Goal: Task Accomplishment & Management: Use online tool/utility

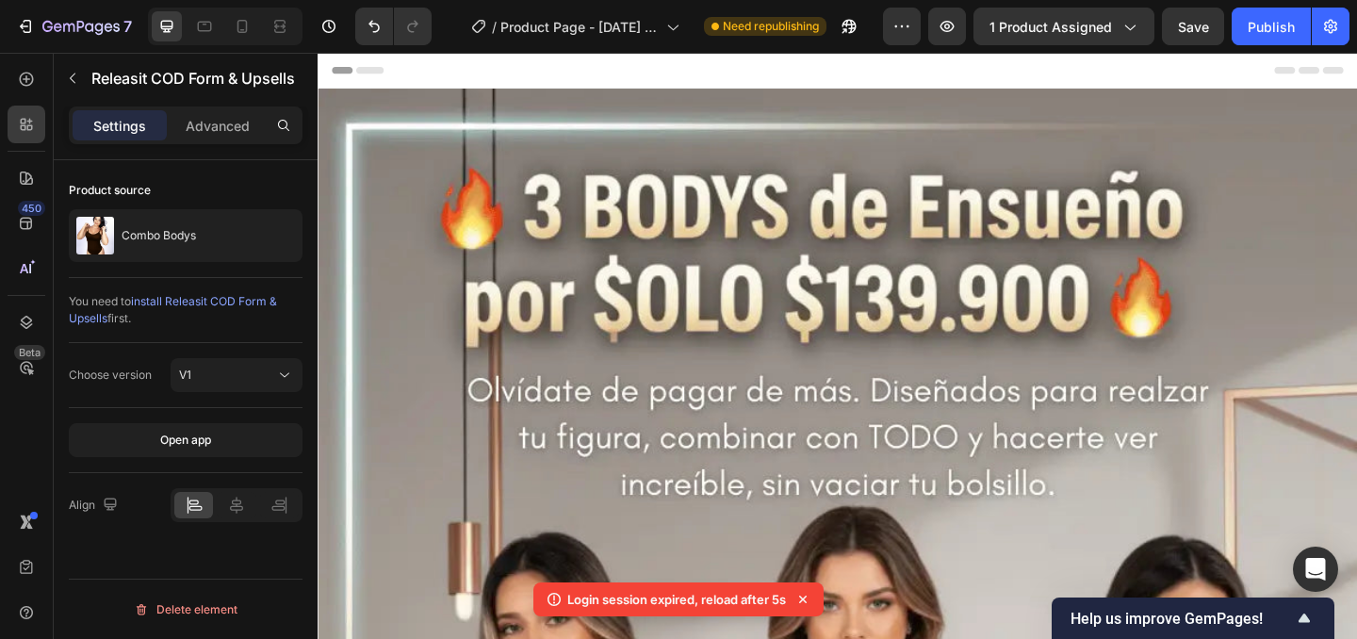
scroll to position [6936, 0]
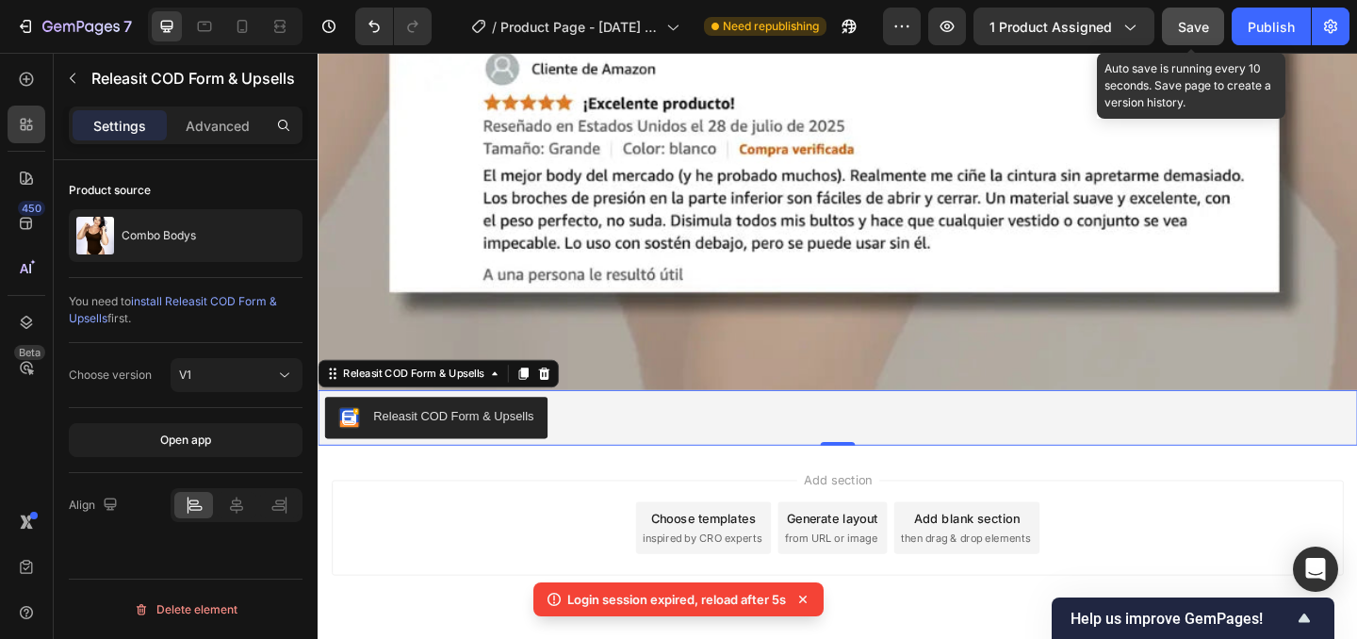
click at [1194, 29] on span "Save" at bounding box center [1193, 27] width 31 height 16
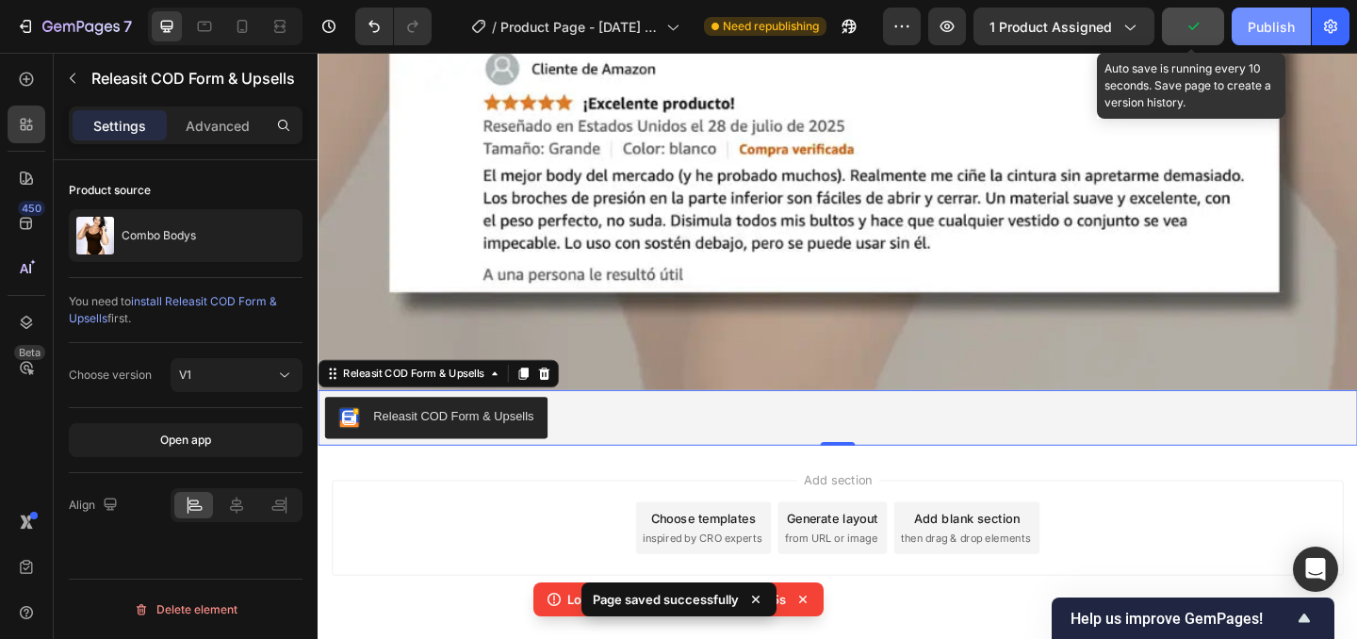
click at [1273, 29] on div "Publish" at bounding box center [1271, 27] width 47 height 20
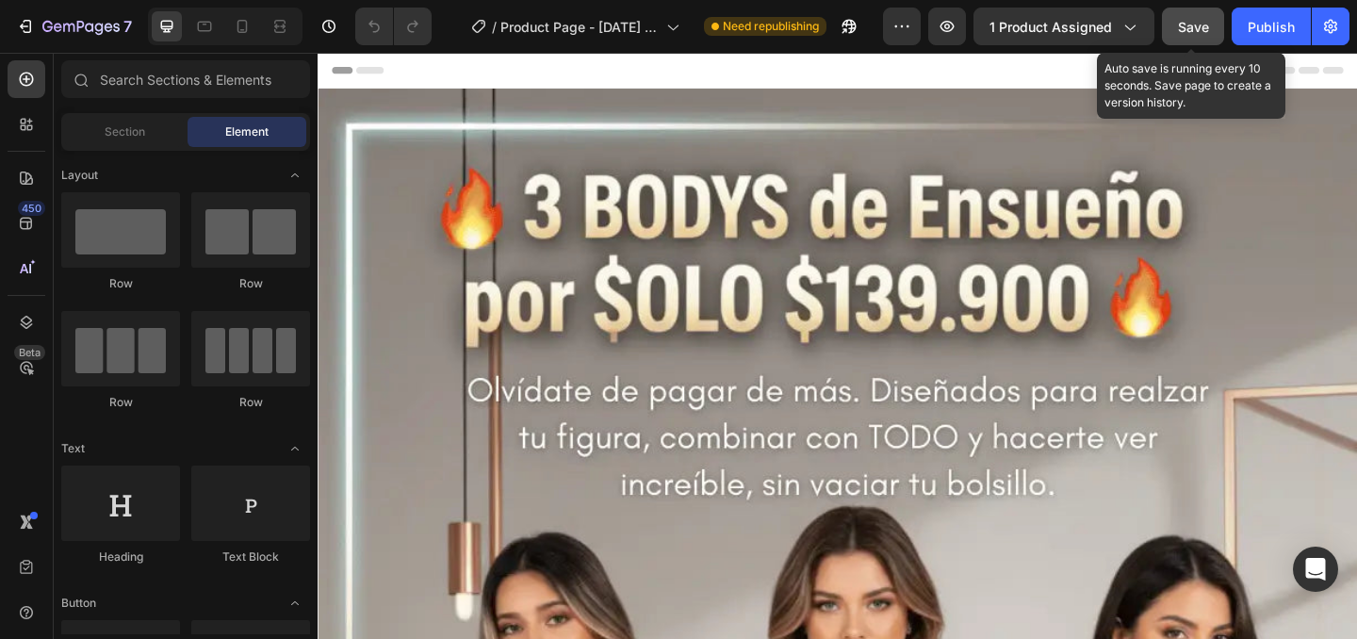
click at [1172, 39] on button "Save" at bounding box center [1193, 27] width 62 height 38
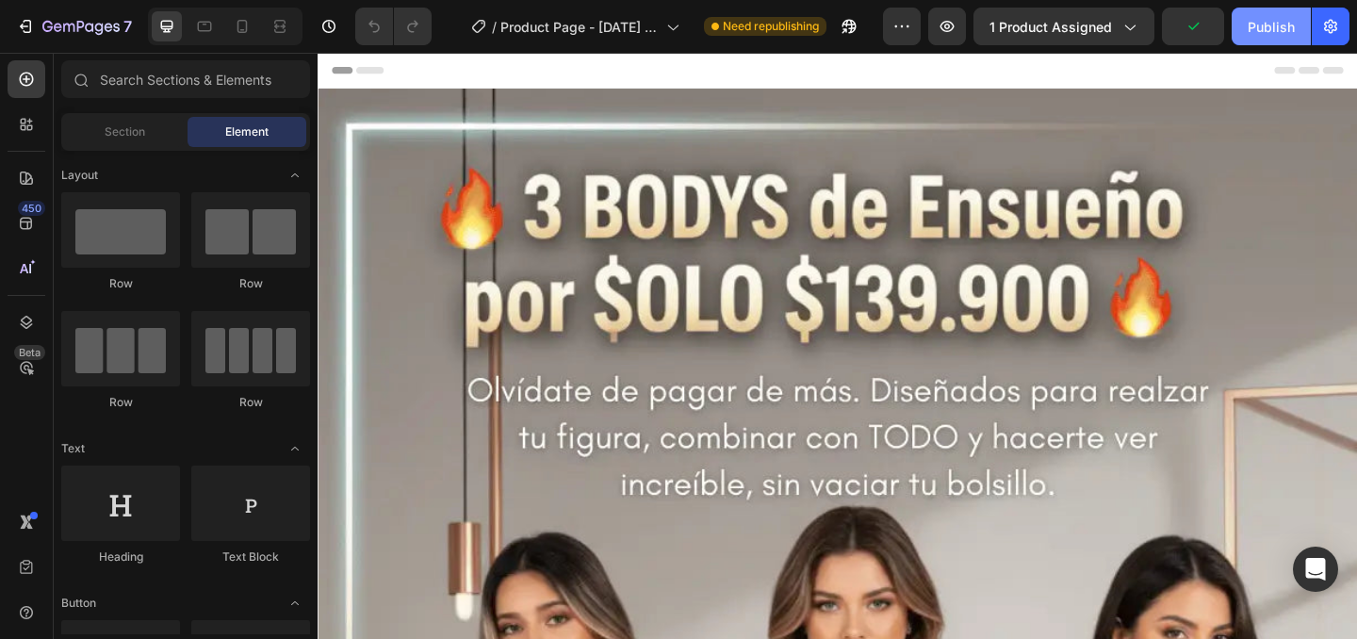
click at [1244, 35] on button "Publish" at bounding box center [1271, 27] width 79 height 38
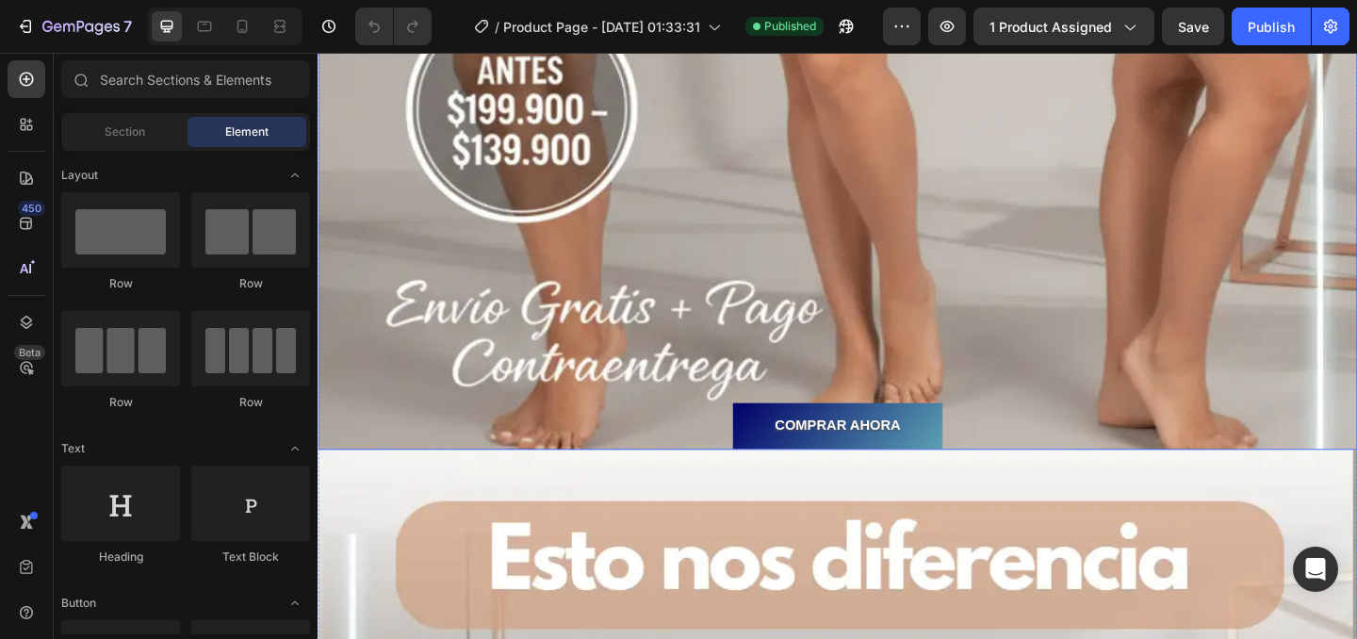
scroll to position [1439, 0]
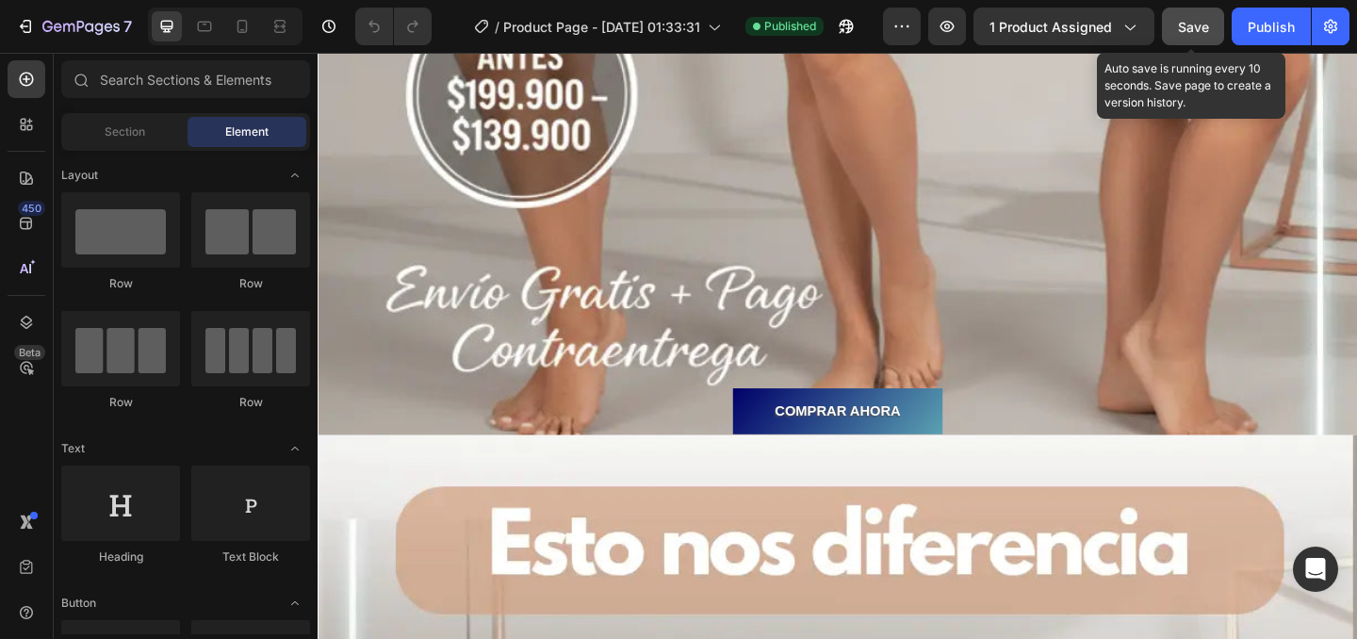
click at [1217, 10] on button "Save" at bounding box center [1193, 27] width 62 height 38
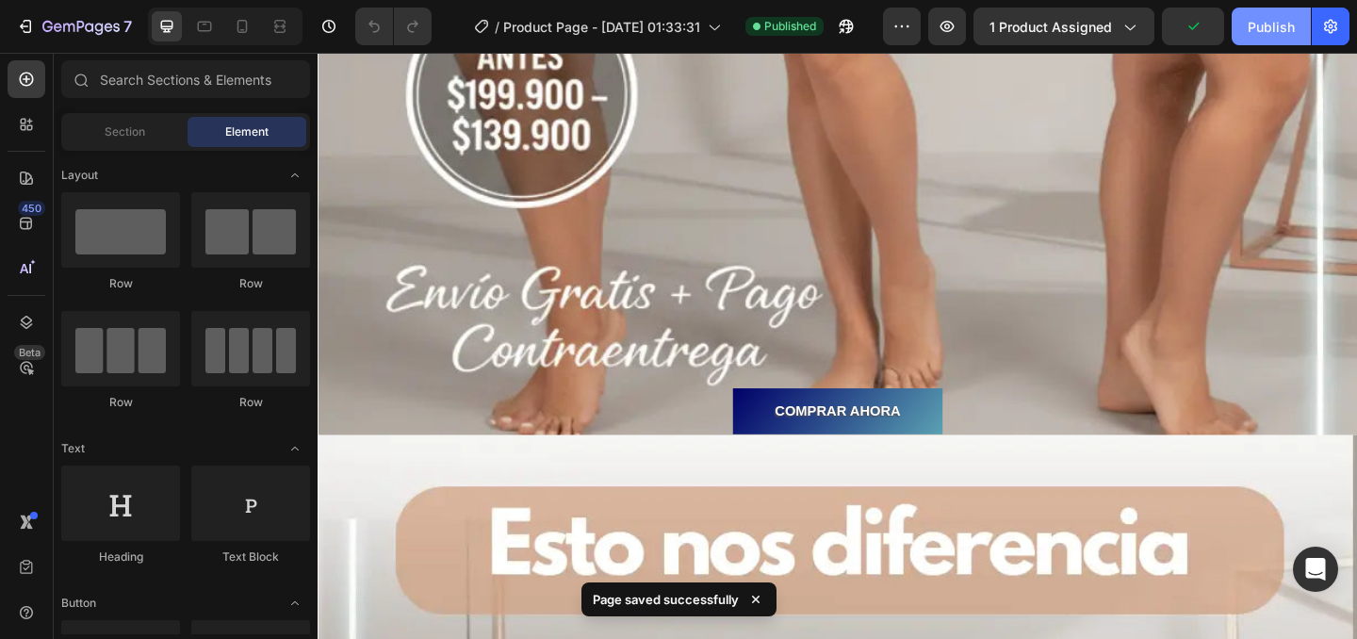
click at [1263, 18] on div "Publish" at bounding box center [1271, 27] width 47 height 20
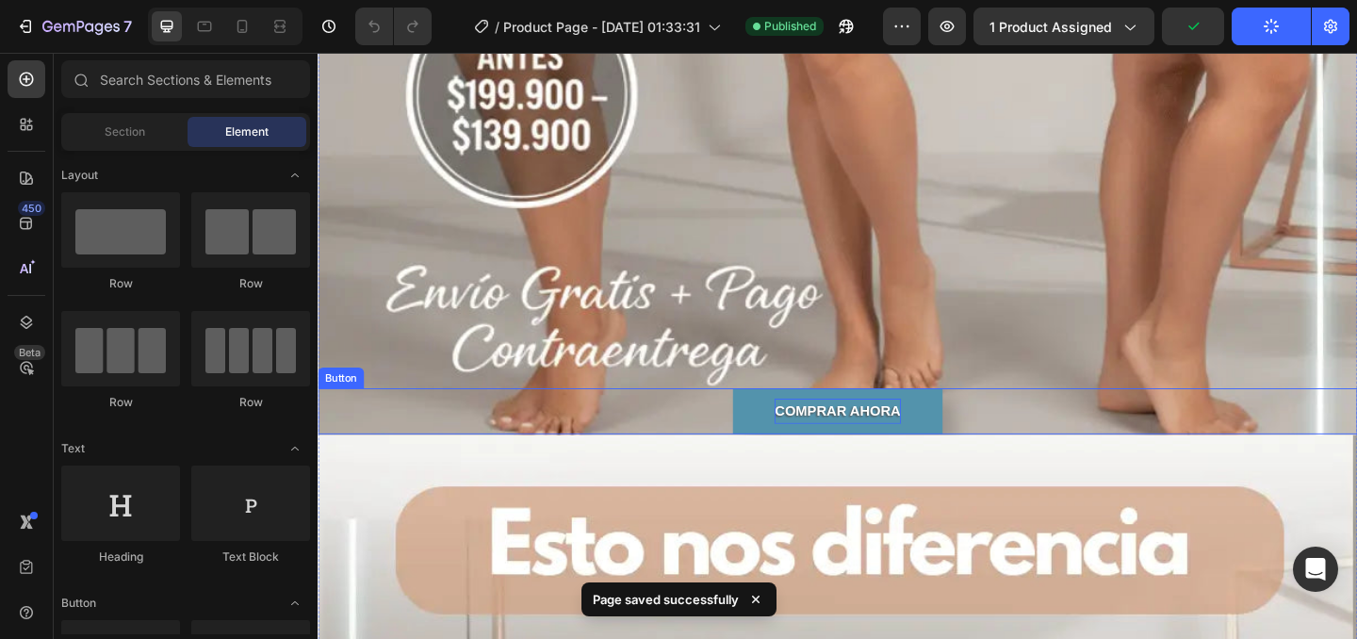
click at [926, 438] on p "COMPRAR AHORA" at bounding box center [882, 442] width 137 height 27
